Goal: Task Accomplishment & Management: Manage account settings

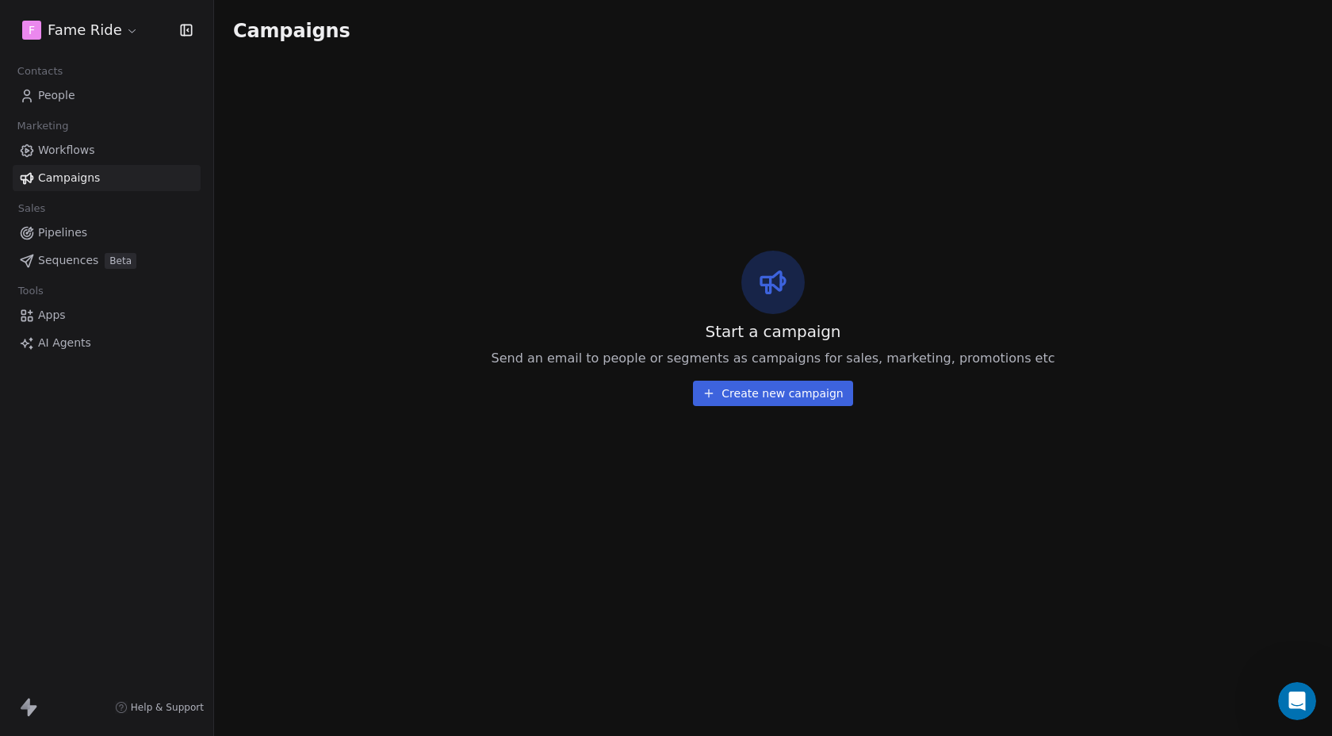
scroll to position [222, 0]
click at [57, 34] on html "F Fame Ride Contacts People Marketing Workflows Campaigns Sales Pipelines Seque…" at bounding box center [666, 368] width 1332 height 736
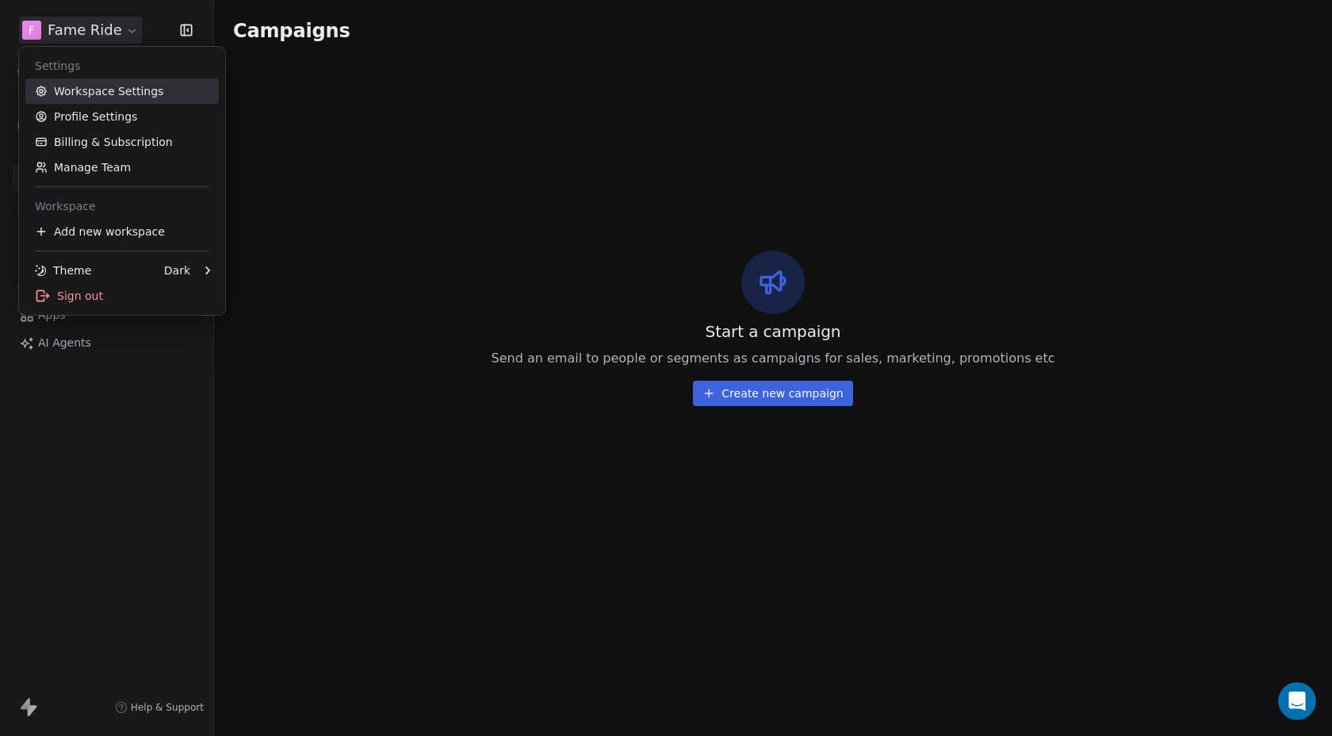
click at [108, 90] on link "Workspace Settings" at bounding box center [121, 90] width 193 height 25
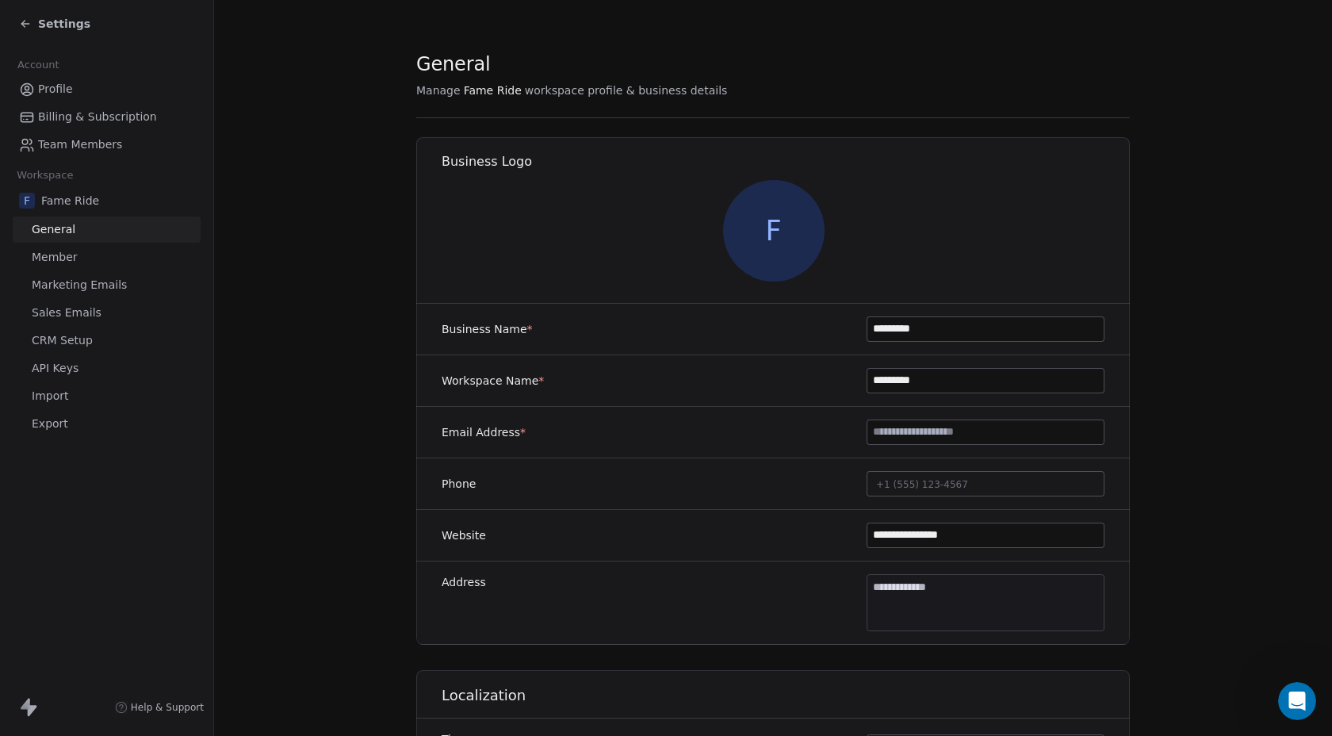
click at [67, 288] on span "Marketing Emails" at bounding box center [79, 285] width 95 height 17
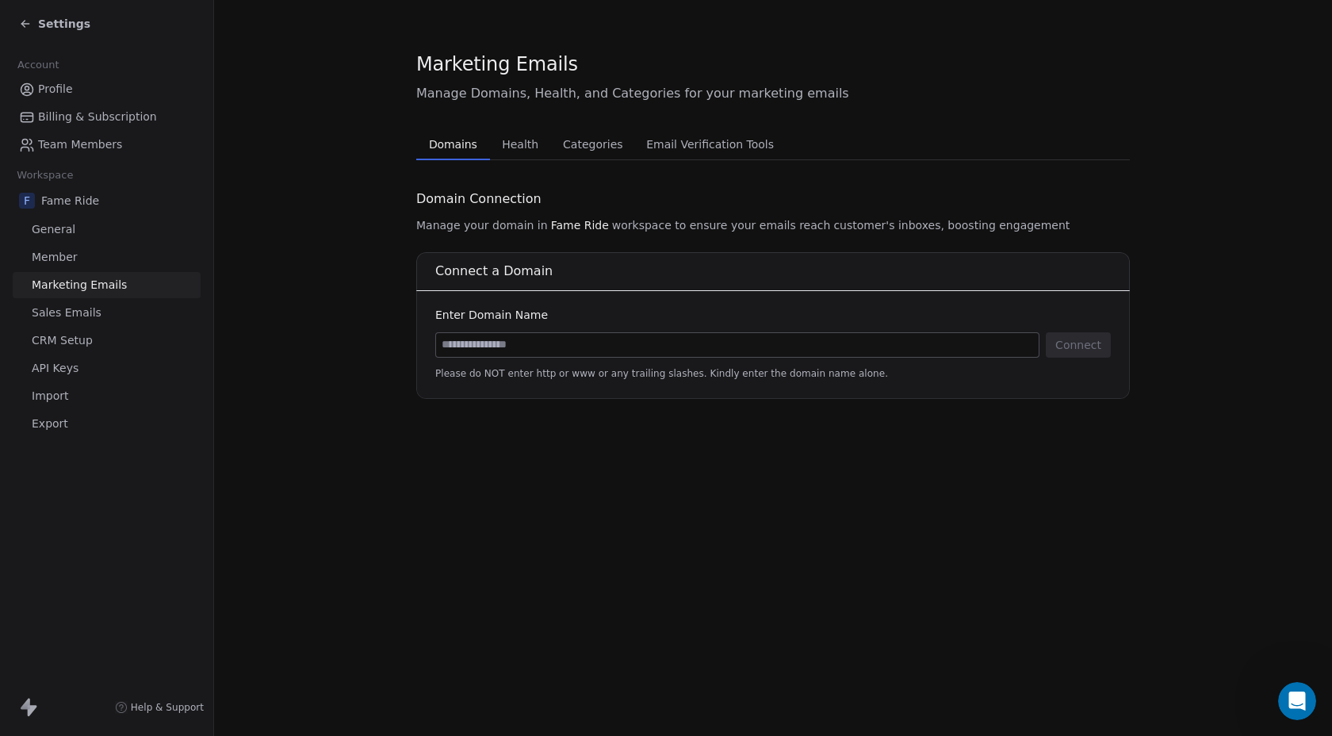
click at [480, 348] on input at bounding box center [737, 345] width 602 height 24
type input "**********"
click at [1063, 344] on button "Connect" at bounding box center [1078, 344] width 65 height 25
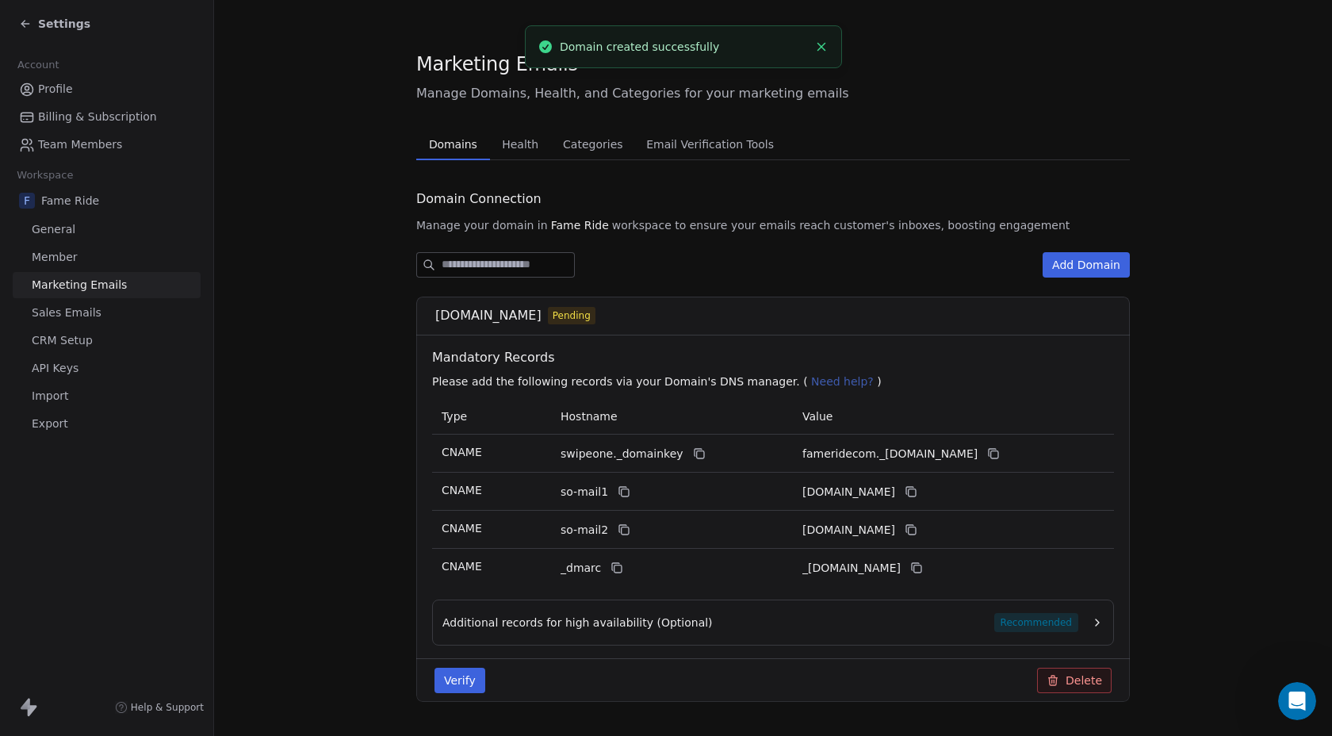
scroll to position [42, 0]
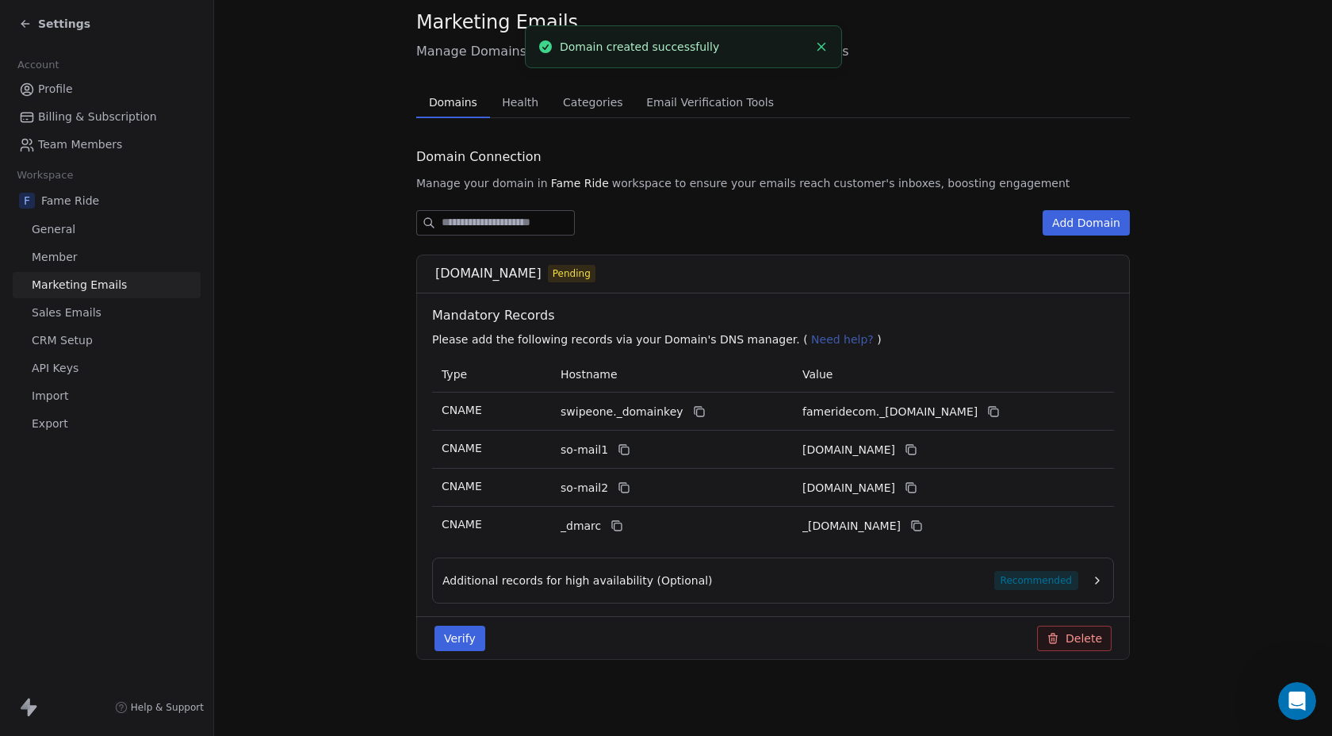
click at [733, 587] on div "Additional records for high availability (Optional) Recommended" at bounding box center [760, 580] width 636 height 19
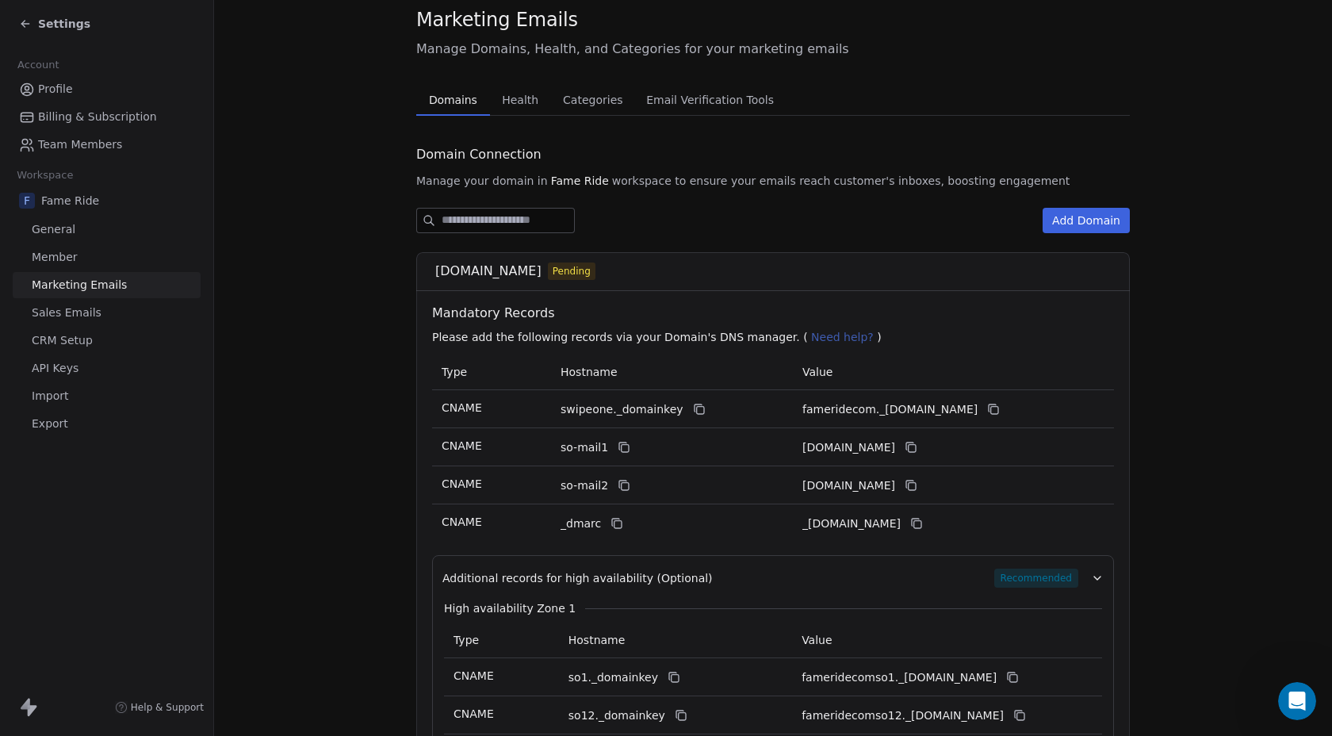
scroll to position [64, 0]
